Goal: Task Accomplishment & Management: Manage account settings

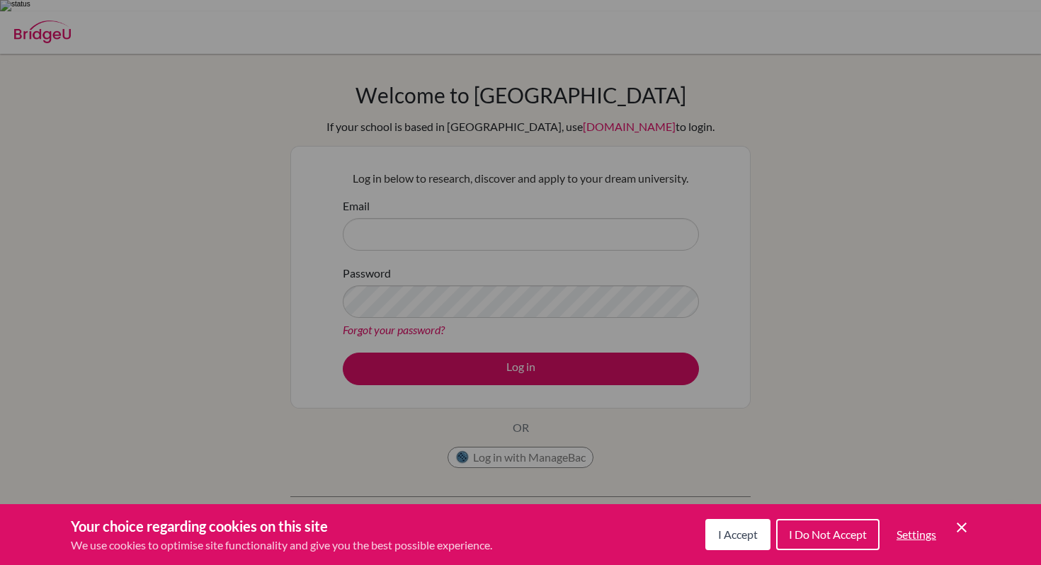
click at [784, 538] on button "I Do Not Accept" at bounding box center [827, 534] width 103 height 31
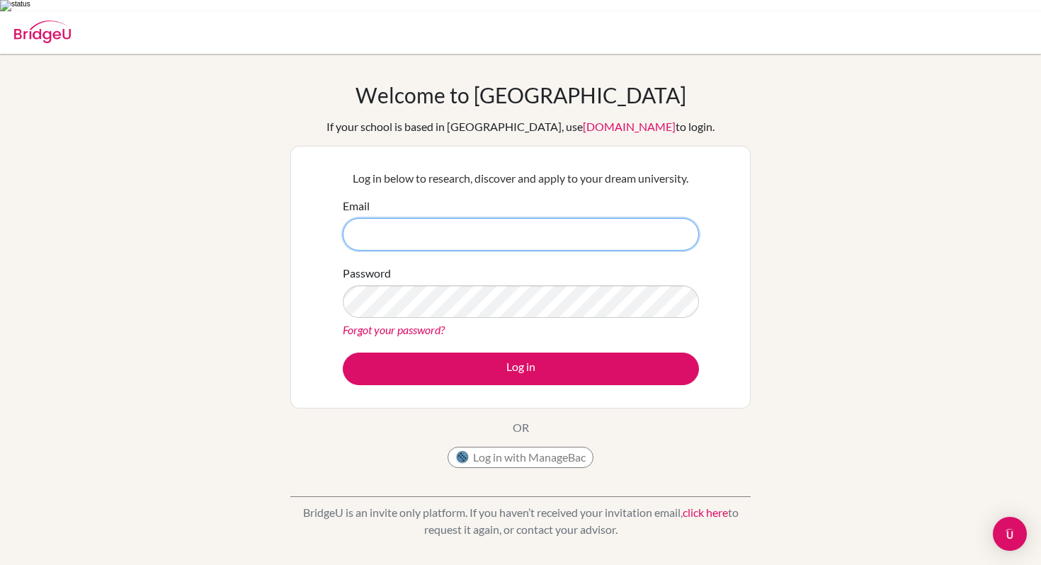
click at [586, 230] on input "Email" at bounding box center [521, 234] width 356 height 33
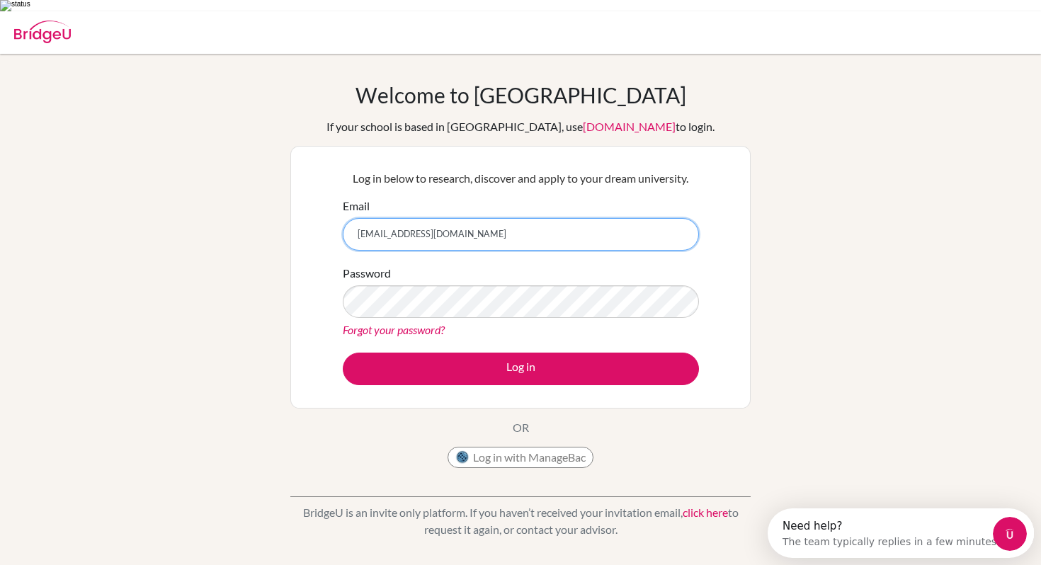
type input "jiyun_kim@my.ofs.edu.sg"
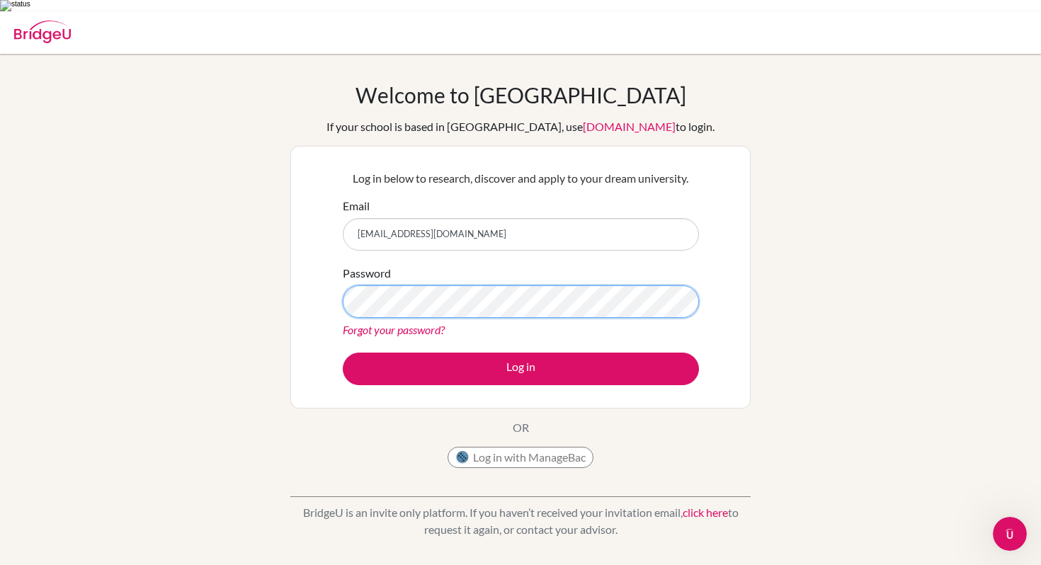
click at [343, 353] on button "Log in" at bounding box center [521, 369] width 356 height 33
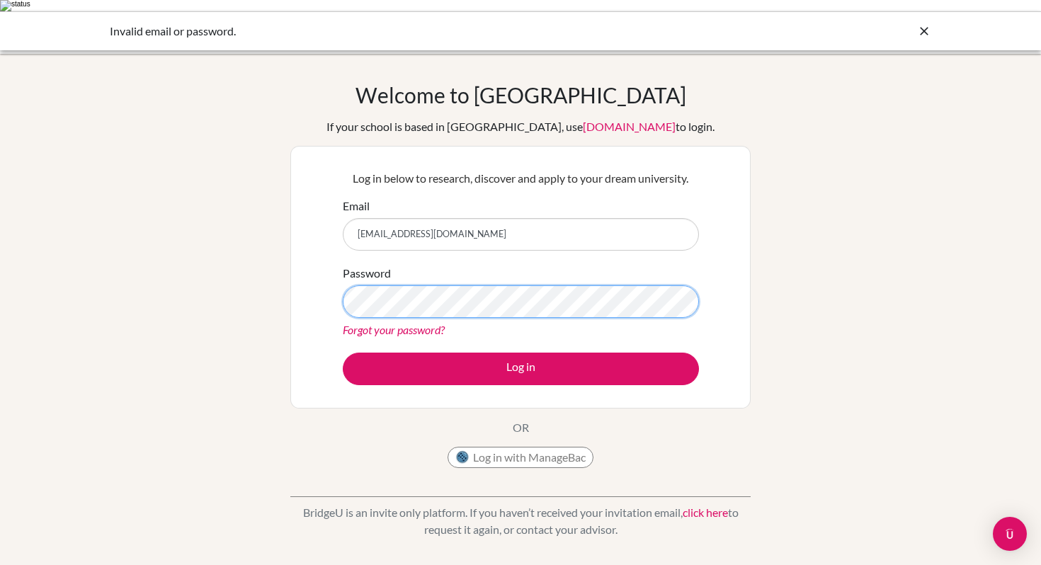
click at [343, 353] on button "Log in" at bounding box center [521, 369] width 356 height 33
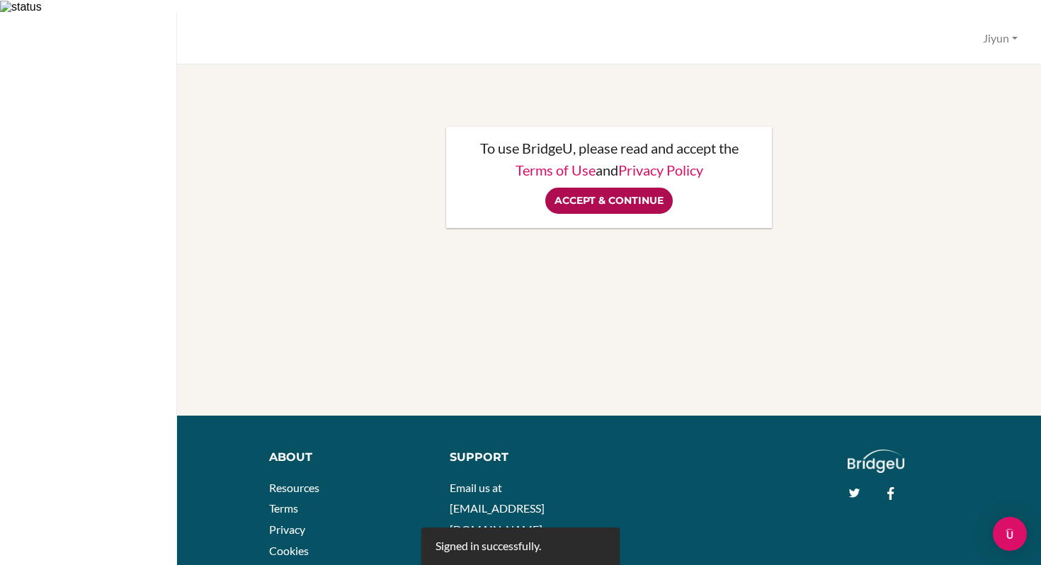
click at [622, 188] on input "Accept & Continue" at bounding box center [610, 201] width 128 height 26
